Goal: Task Accomplishment & Management: Manage account settings

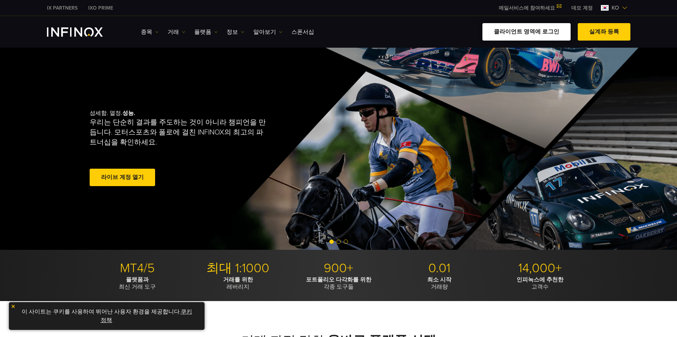
click at [430, 32] on link "클라이언트 영역에 로그인" at bounding box center [526, 31] width 88 height 17
click at [507, 31] on link "클라이언트 영역에 로그인" at bounding box center [526, 31] width 88 height 17
click at [604, 32] on span at bounding box center [604, 32] width 0 height 0
click at [503, 29] on link "클라이언트 영역에 로그인" at bounding box center [526, 31] width 88 height 17
